Goal: Transaction & Acquisition: Purchase product/service

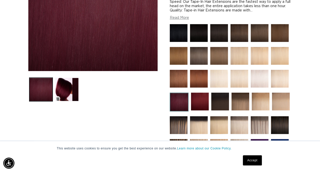
scroll to position [0, 284]
click at [226, 35] on img at bounding box center [219, 33] width 18 height 18
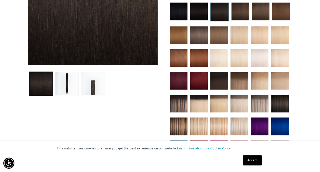
scroll to position [0, 568]
click at [203, 8] on img at bounding box center [199, 12] width 18 height 18
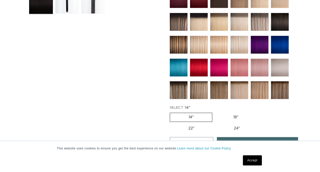
click at [234, 124] on label "24" Variant sold out or unavailable" at bounding box center [236, 128] width 43 height 9
click at [216, 123] on input "24" Variant sold out or unavailable" at bounding box center [215, 123] width 0 height 0
radio input "true"
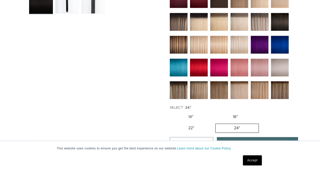
scroll to position [0, 284]
click at [248, 161] on link "Accept" at bounding box center [252, 160] width 19 height 10
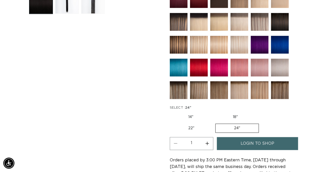
click at [206, 140] on button "Increase quantity for 1N Natural Black - Tape In" at bounding box center [207, 143] width 11 height 13
click at [207, 140] on button "Increase quantity for 1N Natural Black - Tape In" at bounding box center [207, 143] width 11 height 13
type input "4"
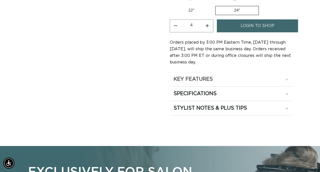
scroll to position [0, 0]
click at [258, 86] on summary "STYLIST NOTES & PLUS TIPS" at bounding box center [231, 79] width 123 height 14
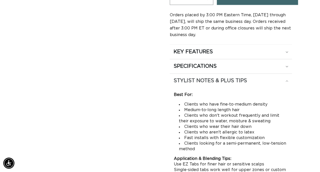
scroll to position [360, 0]
click at [255, 55] on div "SPECIFICATIONS" at bounding box center [231, 52] width 115 height 7
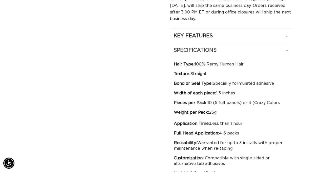
scroll to position [0, 0]
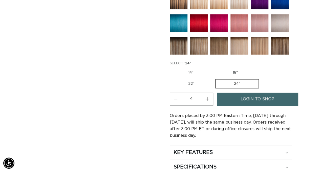
click at [252, 102] on span "login to shop" at bounding box center [258, 98] width 34 height 13
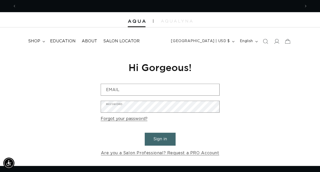
scroll to position [0, 284]
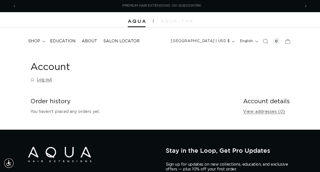
scroll to position [0, 284]
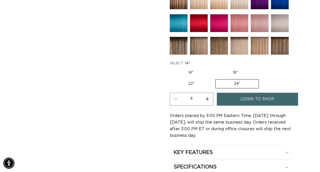
click at [256, 99] on span "login to shop" at bounding box center [258, 98] width 34 height 13
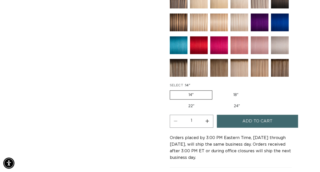
click at [228, 104] on label "24" Variant sold out or unavailable" at bounding box center [236, 106] width 43 height 9
click at [216, 101] on input "24" Variant sold out or unavailable" at bounding box center [215, 100] width 0 height 0
radio input "true"
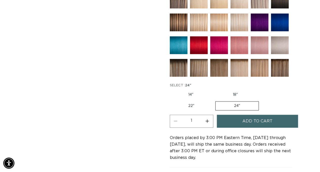
click at [209, 115] on button "Increase quantity for 1N Natural Black - Tape In" at bounding box center [207, 120] width 11 height 13
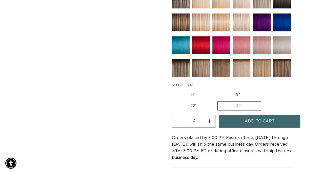
scroll to position [0, 284]
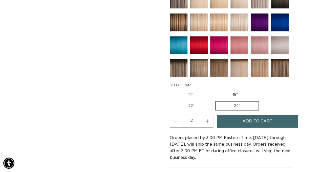
click at [209, 115] on button "Increase quantity for 1N Natural Black - Tape In" at bounding box center [207, 120] width 11 height 13
type input "4"
click at [237, 122] on button "Add to cart" at bounding box center [257, 120] width 81 height 13
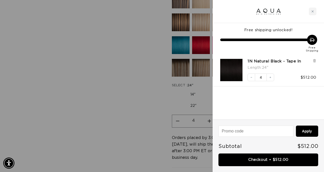
scroll to position [0, 0]
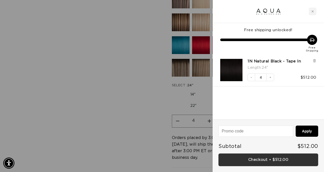
click at [273, 157] on link "Checkout • $512.00" at bounding box center [268, 159] width 100 height 13
